Goal: Complete application form

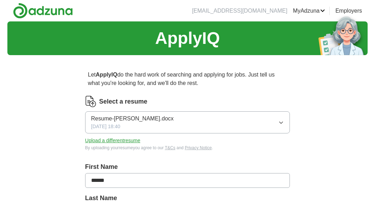
click at [133, 143] on button "Upload a different resume" at bounding box center [112, 140] width 55 height 7
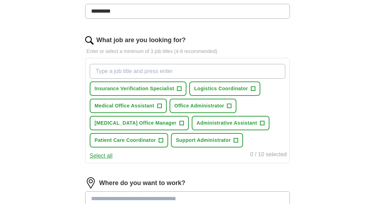
scroll to position [202, 0]
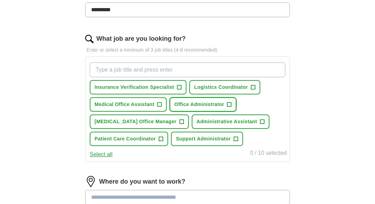
click at [223, 103] on span "Office Administrator" at bounding box center [200, 104] width 50 height 7
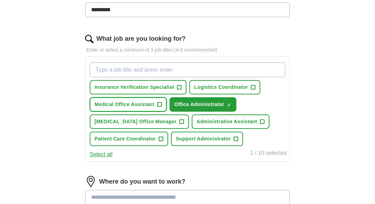
click at [158, 106] on span "+" at bounding box center [159, 105] width 4 height 6
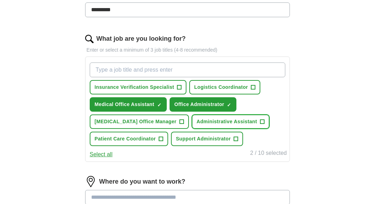
click at [240, 119] on span "Administrative Assistant" at bounding box center [227, 121] width 61 height 7
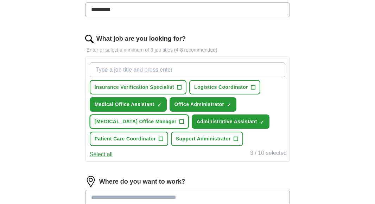
click at [179, 121] on span "+" at bounding box center [181, 122] width 4 height 6
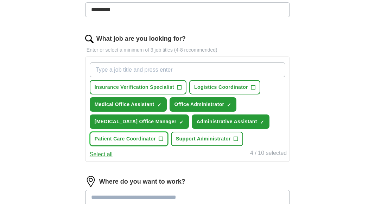
click at [164, 135] on button "Patient Care Coordinator +" at bounding box center [129, 139] width 78 height 14
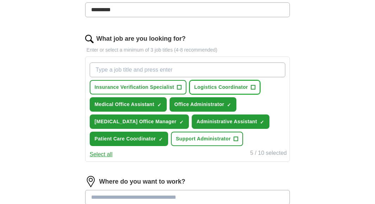
click at [231, 87] on span "Logistics Coordinator" at bounding box center [221, 87] width 54 height 7
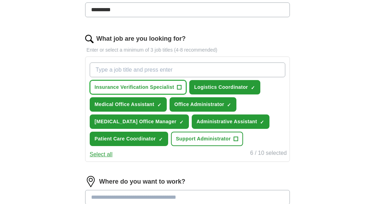
click at [168, 88] on span "Insurance Verification Specialist" at bounding box center [135, 87] width 80 height 7
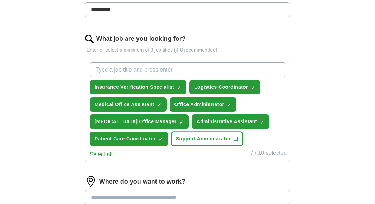
click at [195, 138] on span "Support Administrator" at bounding box center [203, 138] width 55 height 7
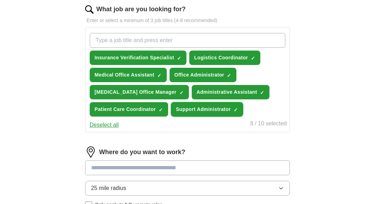
scroll to position [231, 0]
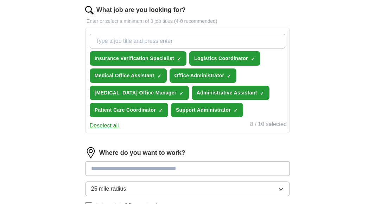
click at [179, 43] on input "What job are you looking for?" at bounding box center [188, 41] width 196 height 15
type input "front desk"
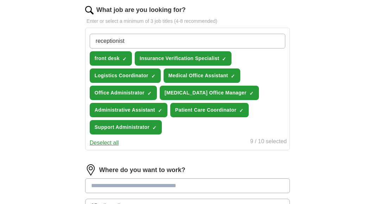
type input "receptionist"
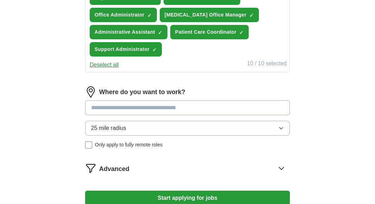
scroll to position [315, 0]
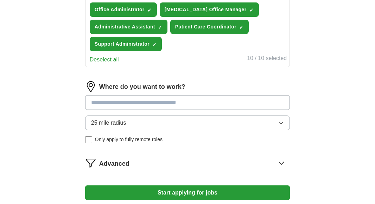
click at [176, 107] on input at bounding box center [187, 102] width 205 height 15
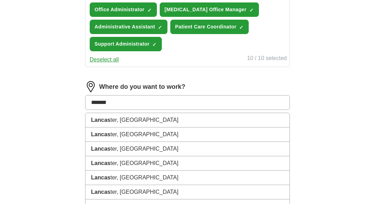
type input "********"
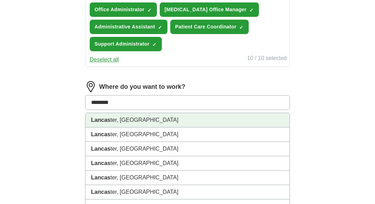
click at [146, 121] on li "Lancas ter, [GEOGRAPHIC_DATA]" at bounding box center [188, 120] width 204 height 14
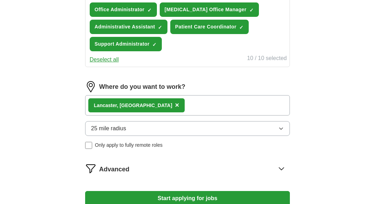
click at [144, 124] on button "25 mile radius" at bounding box center [187, 128] width 205 height 15
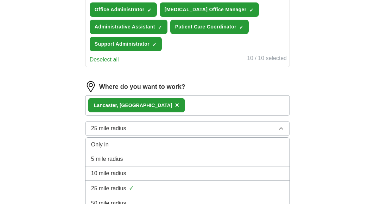
click at [96, 130] on span "25 mile radius" at bounding box center [108, 129] width 35 height 8
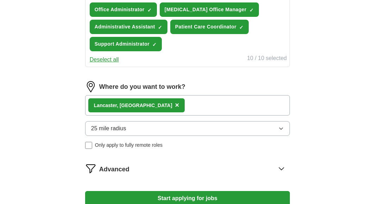
click at [96, 130] on span "25 mile radius" at bounding box center [108, 129] width 35 height 8
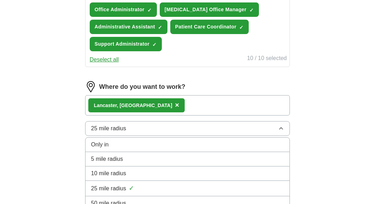
click at [109, 171] on span "10 mile radius" at bounding box center [108, 174] width 35 height 8
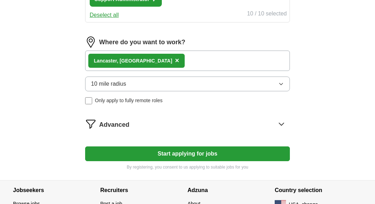
scroll to position [364, 0]
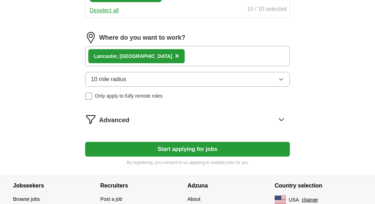
click at [143, 146] on button "Start applying for jobs" at bounding box center [187, 149] width 205 height 15
select select "**"
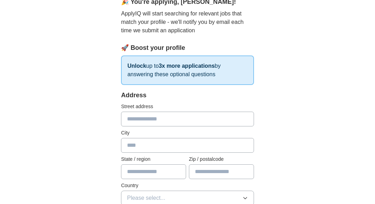
scroll to position [72, 0]
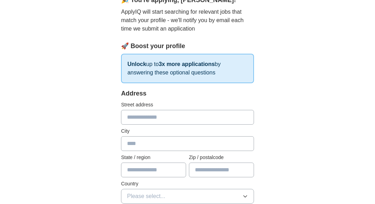
click at [143, 112] on input "text" at bounding box center [187, 117] width 133 height 15
type input "**********"
type input "********"
type input "**"
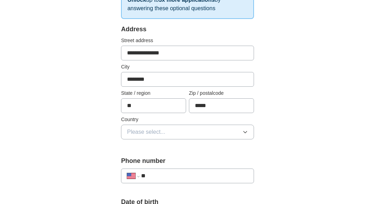
scroll to position [138, 0]
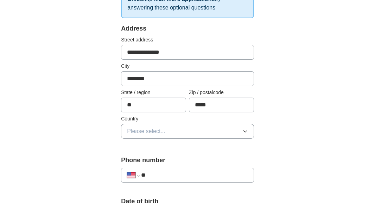
type input "*****"
click at [133, 134] on span "Please select..." at bounding box center [146, 131] width 38 height 8
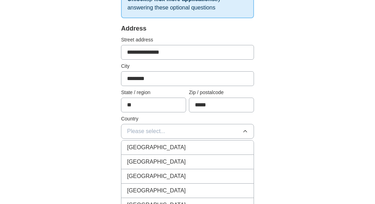
click at [139, 161] on span "[GEOGRAPHIC_DATA]" at bounding box center [156, 162] width 59 height 8
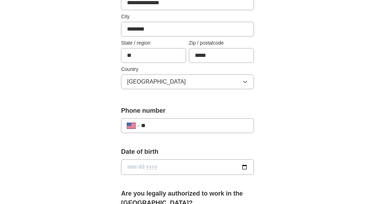
scroll to position [189, 0]
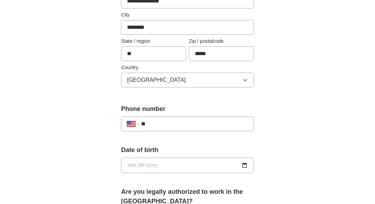
click at [164, 124] on input "**" at bounding box center [194, 124] width 107 height 8
type input "**********"
click at [167, 169] on input "date" at bounding box center [187, 165] width 133 height 15
type input "**********"
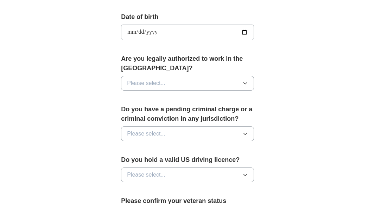
scroll to position [323, 0]
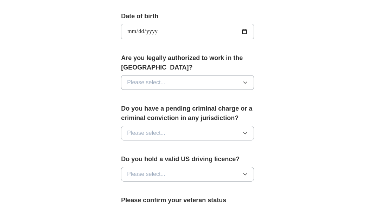
click at [160, 84] on span "Please select..." at bounding box center [146, 82] width 38 height 8
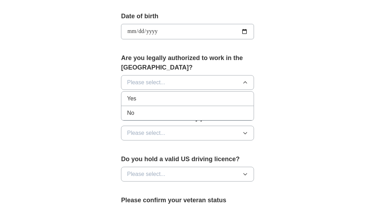
click at [159, 100] on div "Yes" at bounding box center [187, 99] width 121 height 8
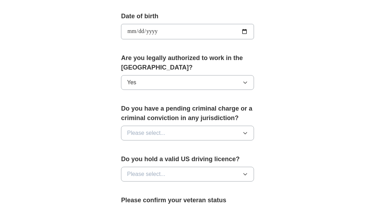
click at [158, 129] on button "Please select..." at bounding box center [187, 133] width 133 height 15
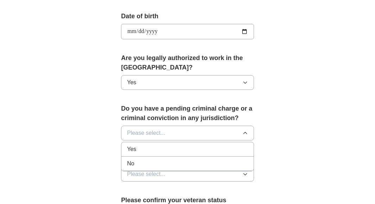
click at [158, 167] on div "No" at bounding box center [187, 164] width 121 height 8
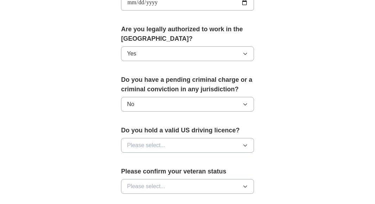
scroll to position [354, 0]
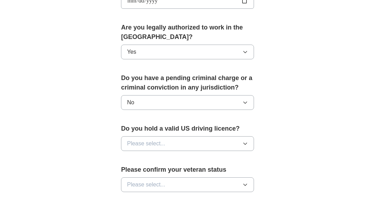
click at [157, 147] on span "Please select..." at bounding box center [146, 144] width 38 height 8
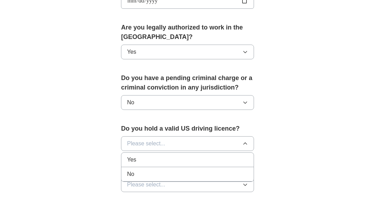
click at [158, 158] on div "Yes" at bounding box center [187, 160] width 121 height 8
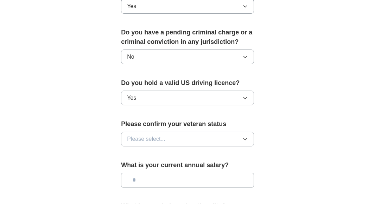
scroll to position [409, 0]
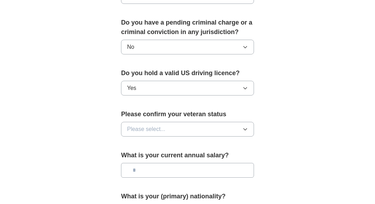
click at [159, 131] on span "Please select..." at bounding box center [146, 129] width 38 height 8
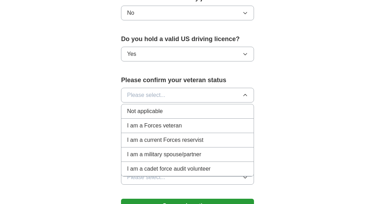
scroll to position [442, 0]
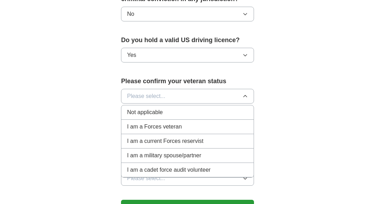
click at [161, 112] on span "Not applicable" at bounding box center [145, 112] width 36 height 8
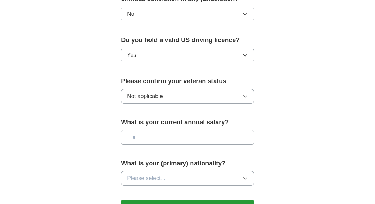
click at [161, 132] on input "text" at bounding box center [187, 137] width 133 height 15
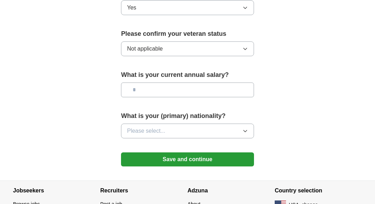
scroll to position [491, 0]
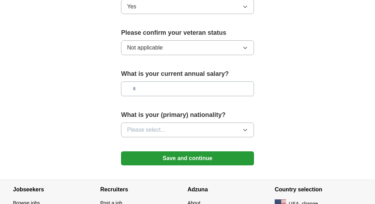
click at [157, 125] on button "Please select..." at bounding box center [187, 130] width 133 height 15
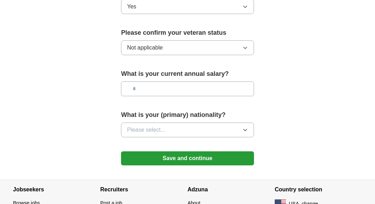
click at [146, 124] on button "Please select..." at bounding box center [187, 130] width 133 height 15
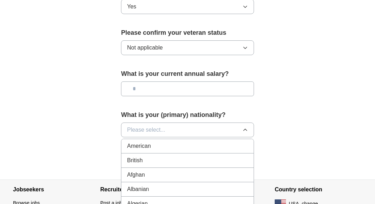
click at [144, 144] on span "American" at bounding box center [139, 146] width 24 height 8
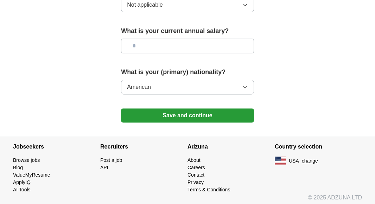
scroll to position [534, 0]
click at [156, 117] on button "Save and continue" at bounding box center [187, 115] width 133 height 14
